Goal: Transaction & Acquisition: Purchase product/service

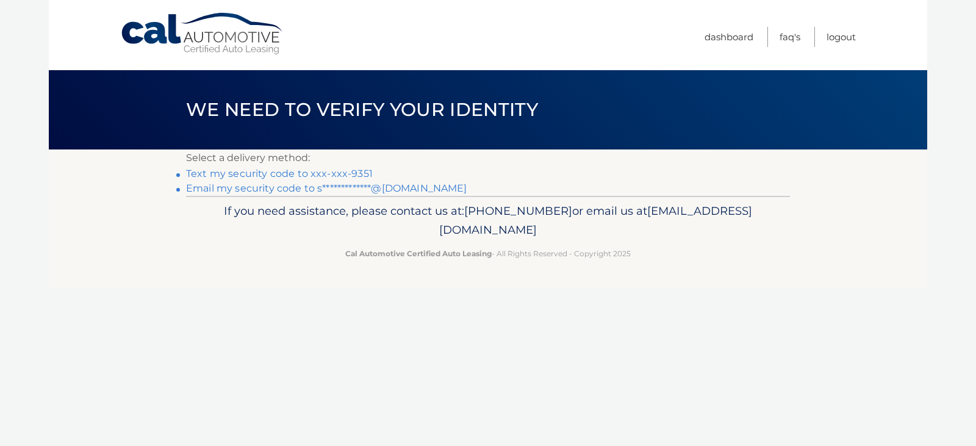
click at [359, 174] on link "Text my security code to xxx-xxx-9351" at bounding box center [279, 174] width 187 height 12
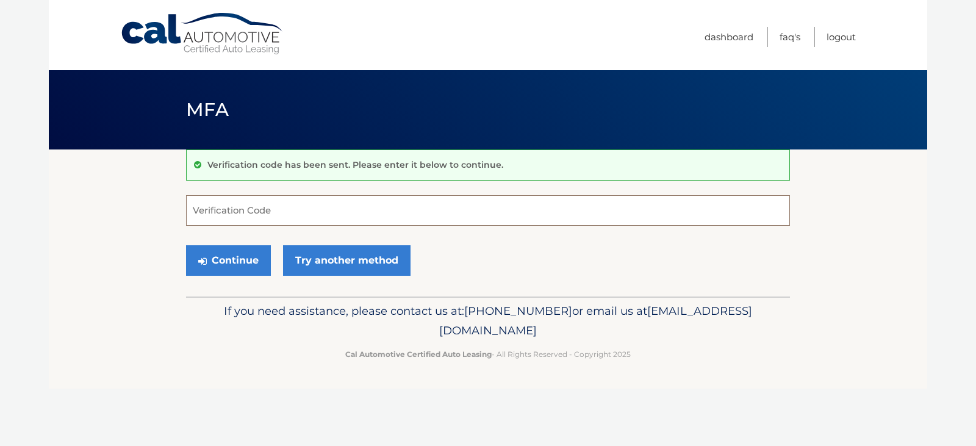
click at [283, 211] on input "Verification Code" at bounding box center [488, 210] width 604 height 31
type input "692176"
click at [212, 256] on button "Continue" at bounding box center [228, 260] width 85 height 31
click at [211, 268] on button "Continue" at bounding box center [228, 260] width 85 height 31
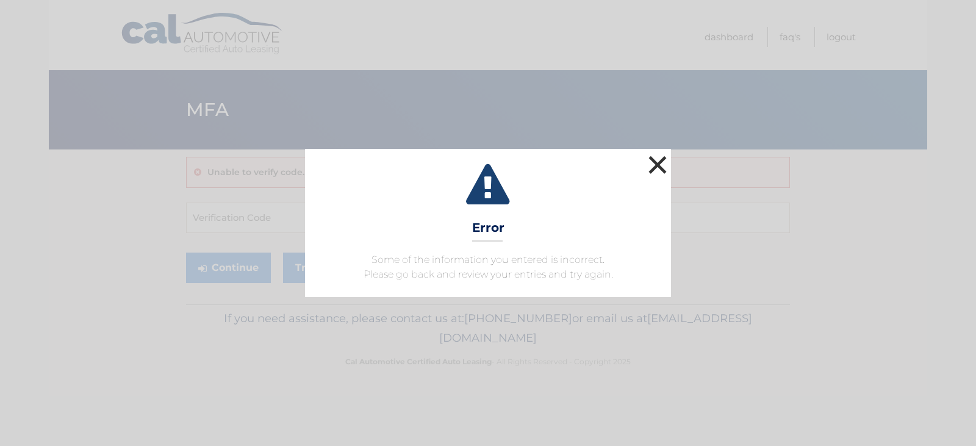
click at [658, 168] on button "×" at bounding box center [658, 165] width 24 height 24
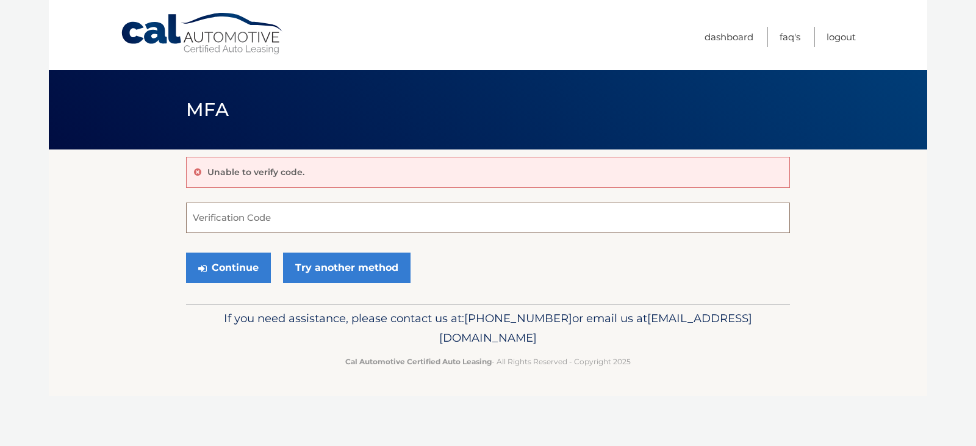
click at [266, 217] on input "Verification Code" at bounding box center [488, 218] width 604 height 31
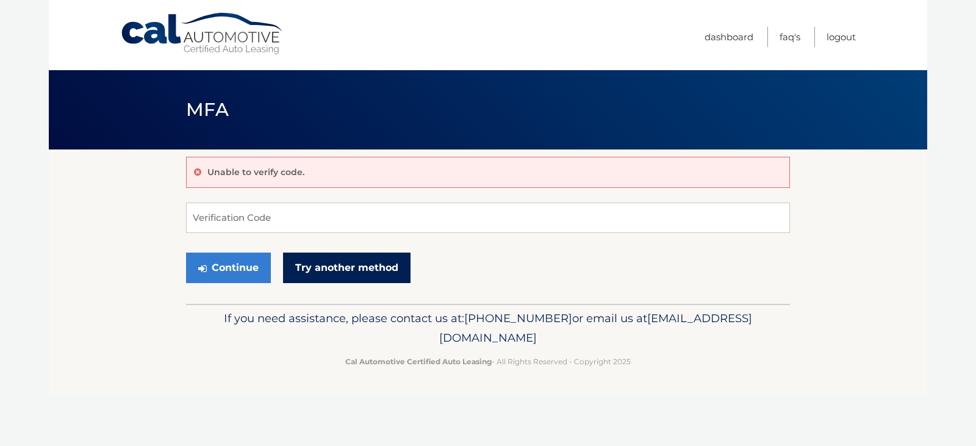
click at [354, 269] on link "Try another method" at bounding box center [347, 268] width 128 height 31
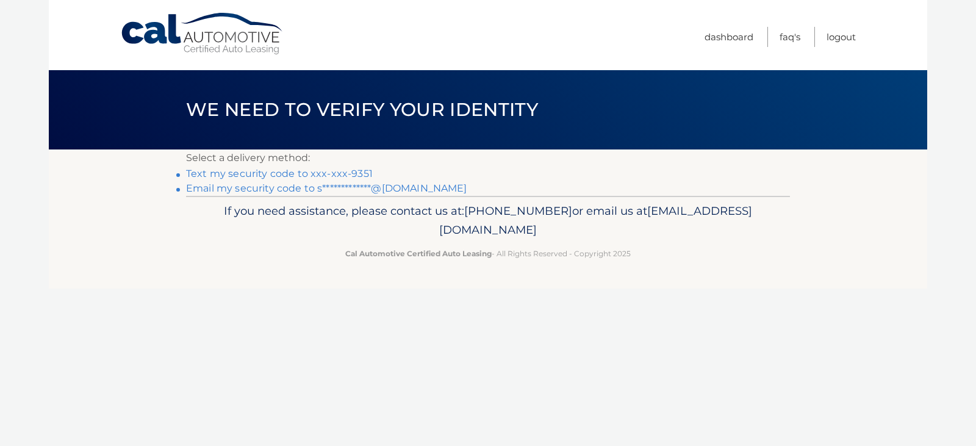
click at [288, 173] on link "Text my security code to xxx-xxx-9351" at bounding box center [279, 174] width 187 height 12
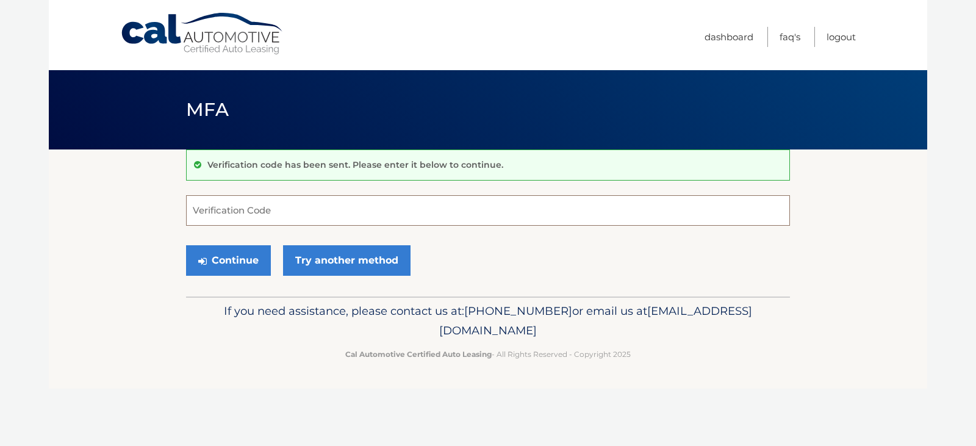
click at [250, 210] on input "Verification Code" at bounding box center [488, 210] width 604 height 31
type input "980366"
click at [220, 257] on button "Continue" at bounding box center [228, 260] width 85 height 31
click at [244, 262] on button "Continue" at bounding box center [228, 260] width 85 height 31
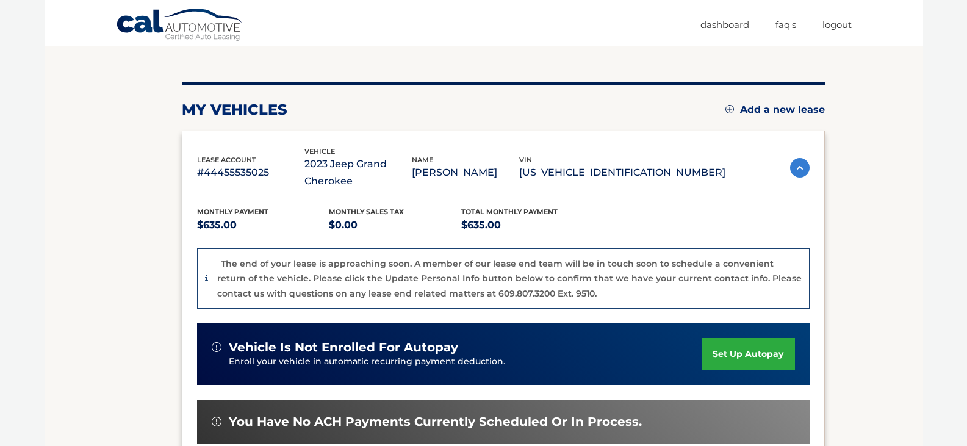
click at [160, 280] on section "my vehicles Add a new lease lease account #44455535025 vehicle 2023 Jeep Grand …" at bounding box center [484, 322] width 879 height 590
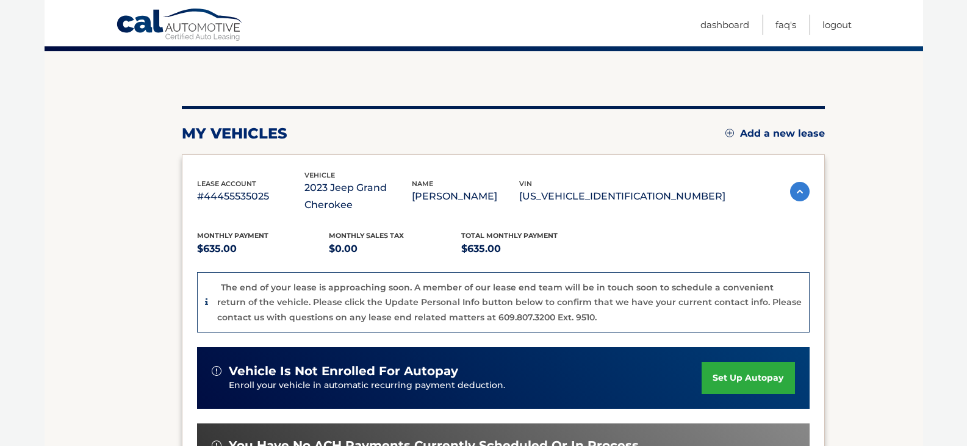
scroll to position [244, 0]
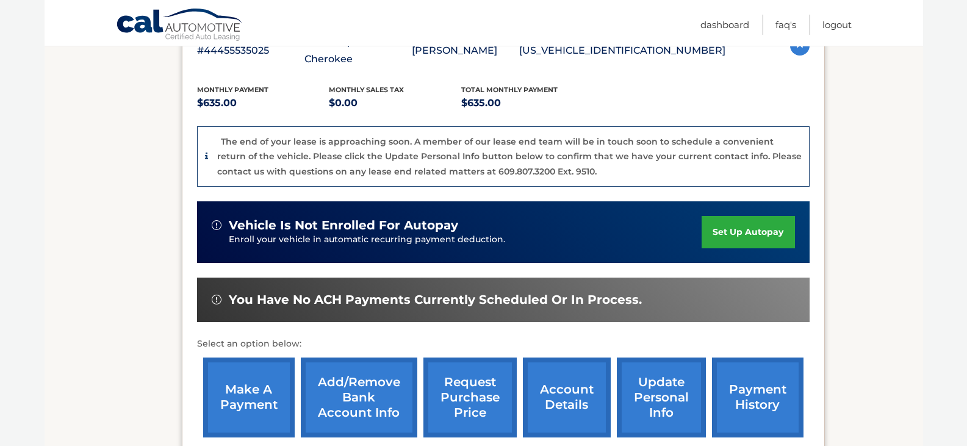
click at [243, 388] on link "make a payment" at bounding box center [249, 398] width 92 height 80
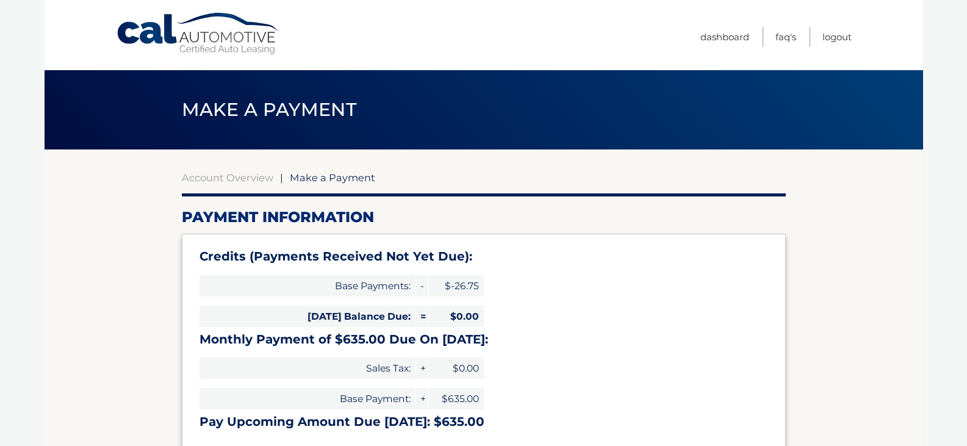
select select "YzExY2QxYWQtYThlZC00NWMyLTkyNzAtYWM1ZThkZDFkNmRh"
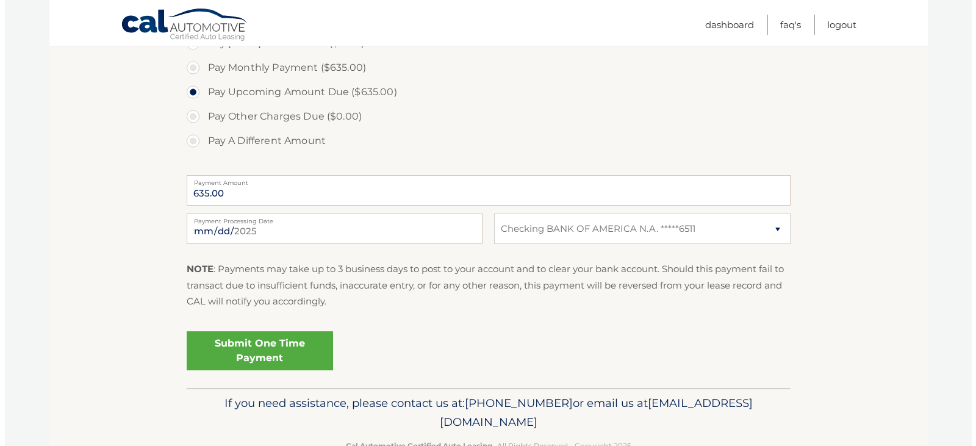
scroll to position [478, 0]
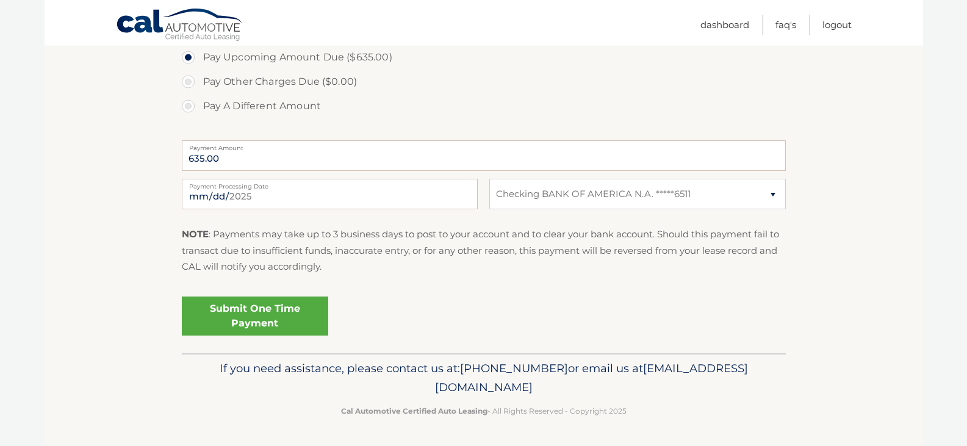
click at [262, 319] on link "Submit One Time Payment" at bounding box center [255, 316] width 146 height 39
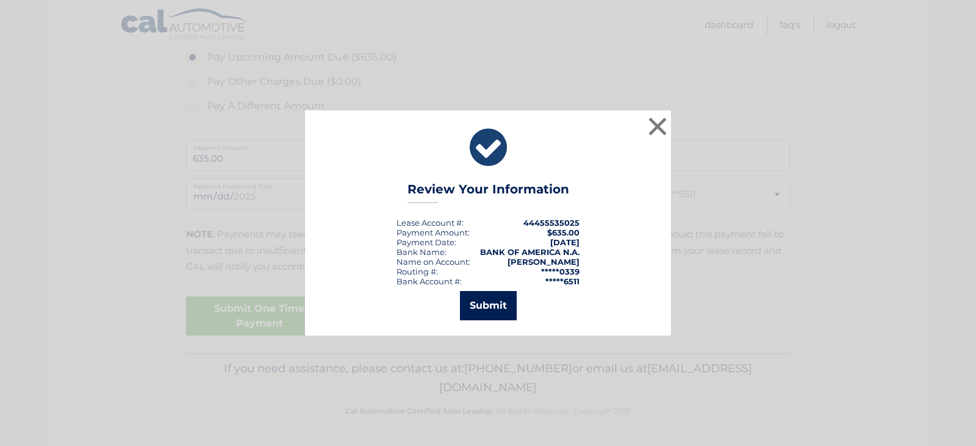
click at [472, 309] on button "Submit" at bounding box center [488, 305] width 57 height 29
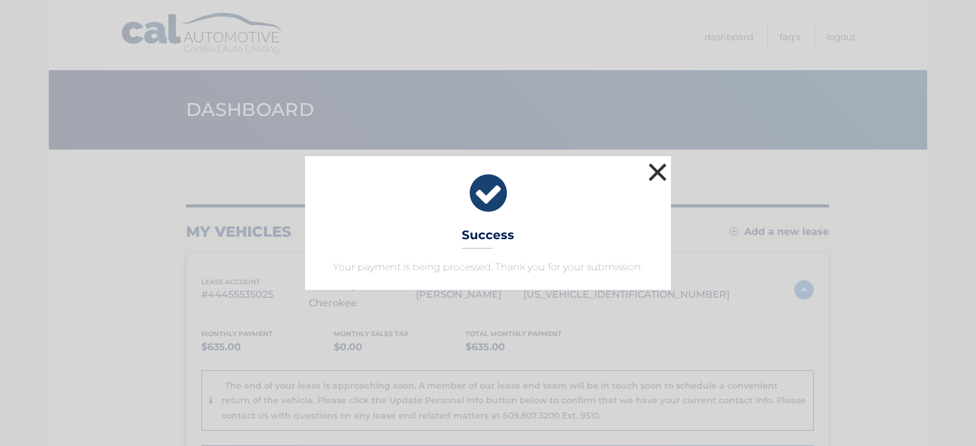
click at [660, 170] on button "×" at bounding box center [658, 172] width 24 height 24
